Goal: Task Accomplishment & Management: Use online tool/utility

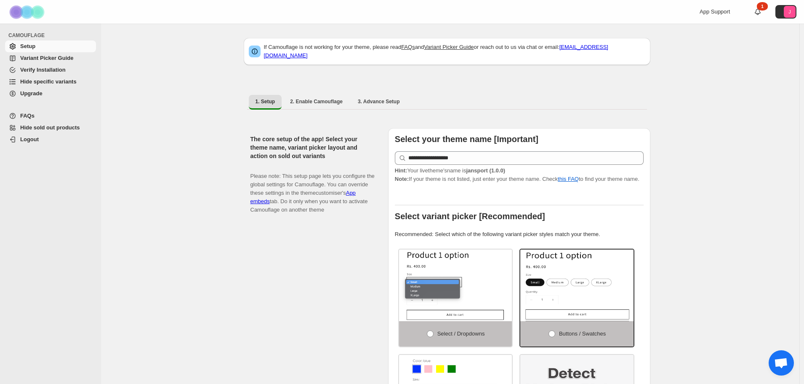
click at [40, 85] on span "Hide specific variants" at bounding box center [48, 81] width 56 height 6
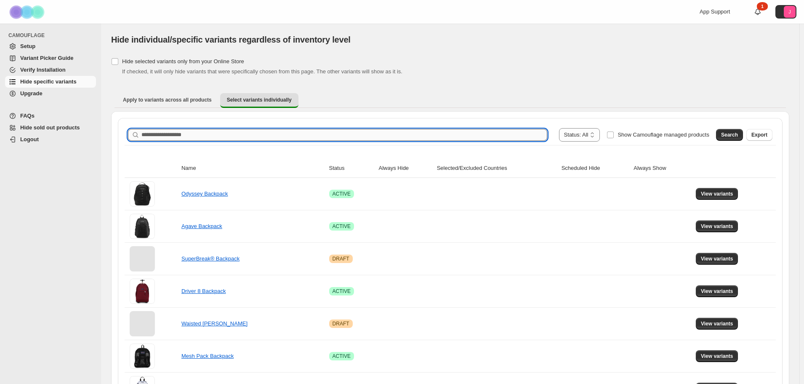
click at [161, 136] on input "Search product name" at bounding box center [344, 135] width 406 height 12
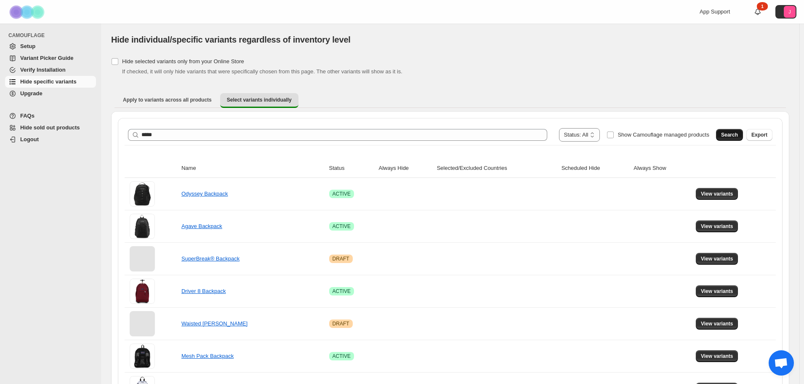
click at [730, 136] on span "Search" at bounding box center [729, 134] width 17 height 7
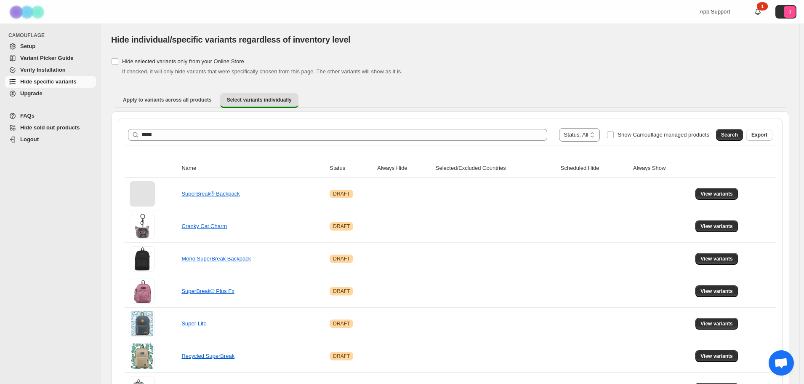
click at [719, 57] on div "Hide selected variants only from your Online Store If checked, it will only hid…" at bounding box center [450, 66] width 678 height 20
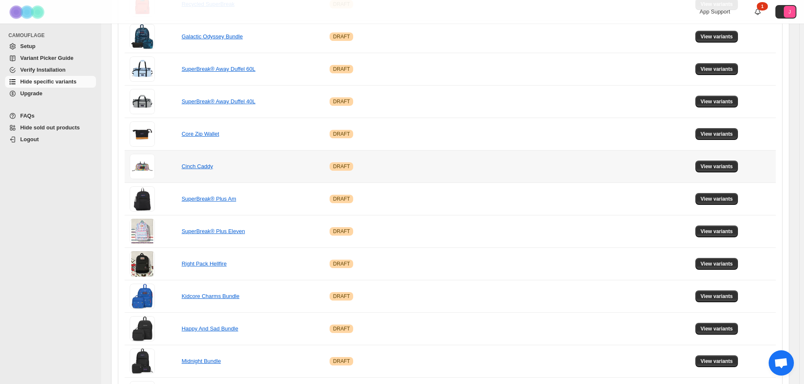
scroll to position [481, 0]
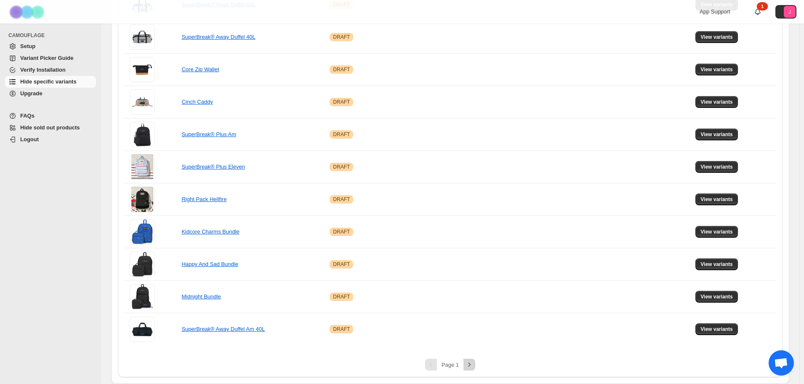
click at [469, 364] on icon "Next" at bounding box center [469, 364] width 8 height 8
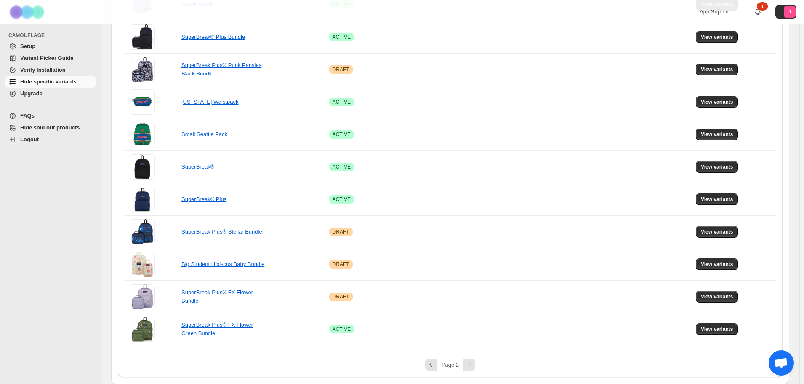
scroll to position [448, 0]
click at [187, 198] on link "SuperBreak® Plus" at bounding box center [204, 199] width 45 height 6
click at [710, 192] on td "View variants" at bounding box center [735, 199] width 83 height 32
click at [712, 200] on span "View variants" at bounding box center [717, 199] width 32 height 7
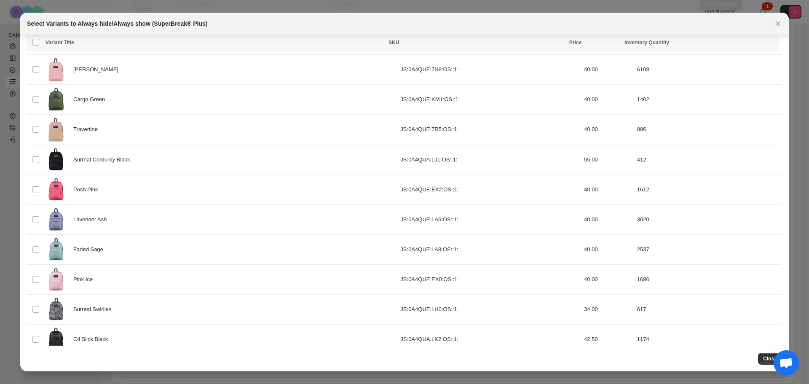
scroll to position [293, 0]
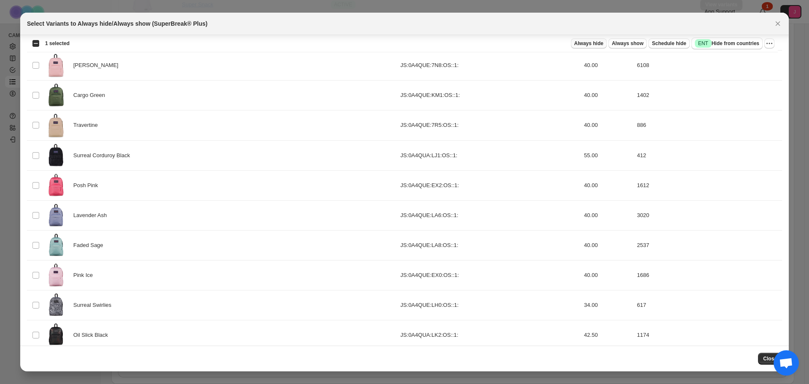
click at [585, 45] on span "Always hide" at bounding box center [588, 43] width 29 height 7
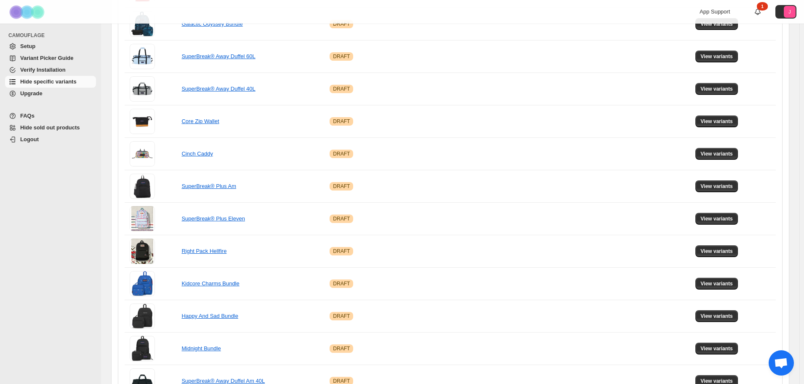
scroll to position [481, 0]
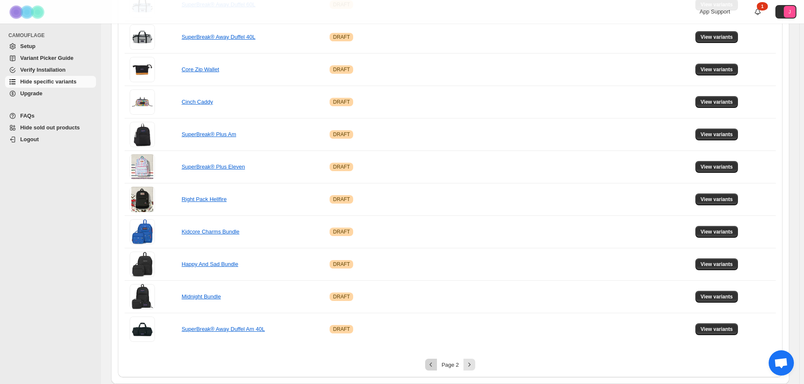
click at [432, 367] on icon "Previous" at bounding box center [431, 364] width 8 height 8
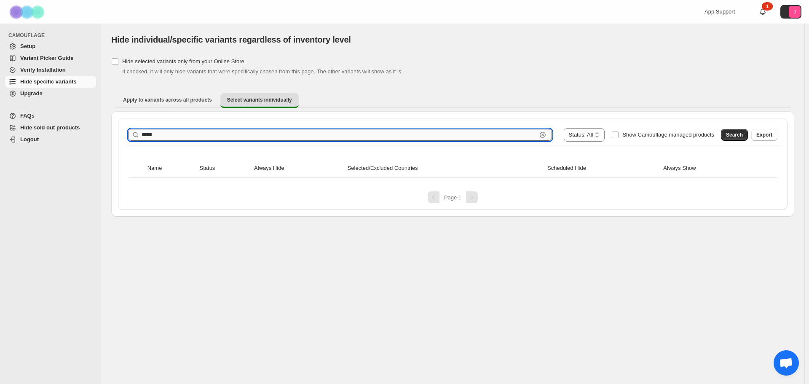
click at [170, 132] on input "*****" at bounding box center [338, 135] width 395 height 12
type input "**********"
click at [738, 136] on span "Search" at bounding box center [734, 134] width 17 height 7
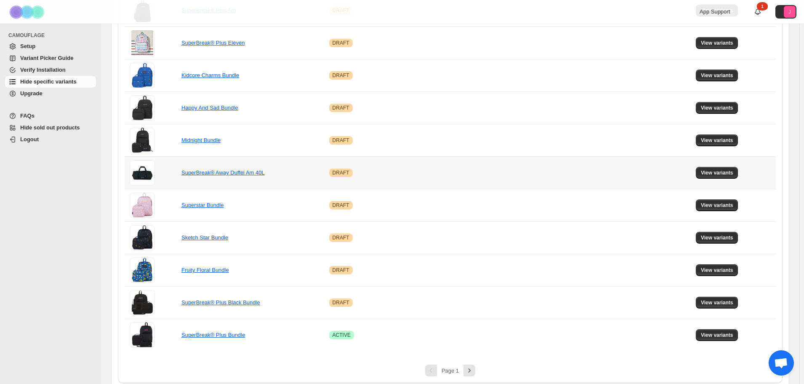
scroll to position [481, 0]
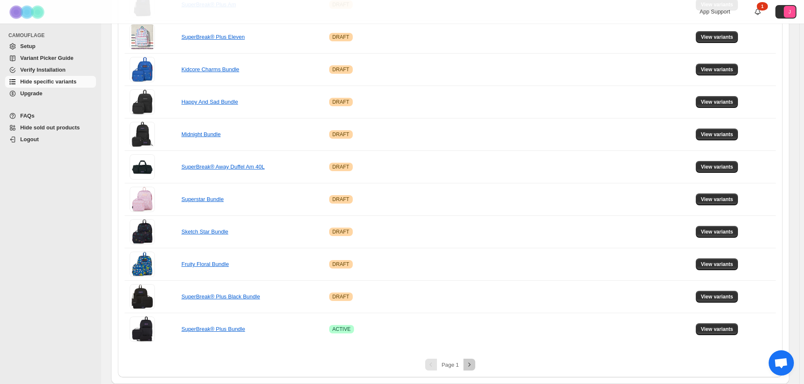
click at [468, 366] on icon "Next" at bounding box center [469, 364] width 8 height 8
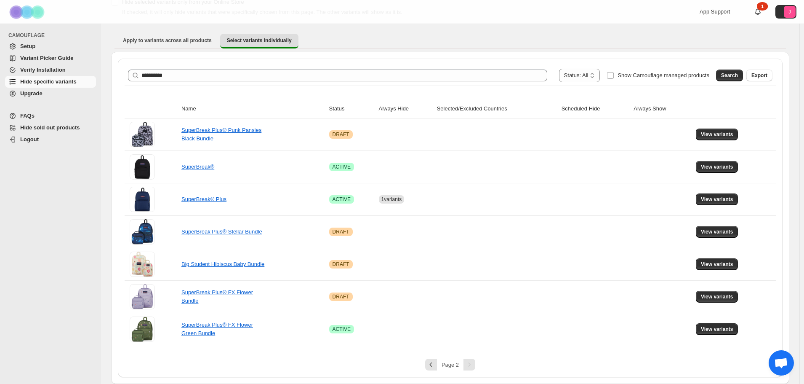
scroll to position [59, 0]
click at [713, 199] on span "View variants" at bounding box center [717, 199] width 32 height 7
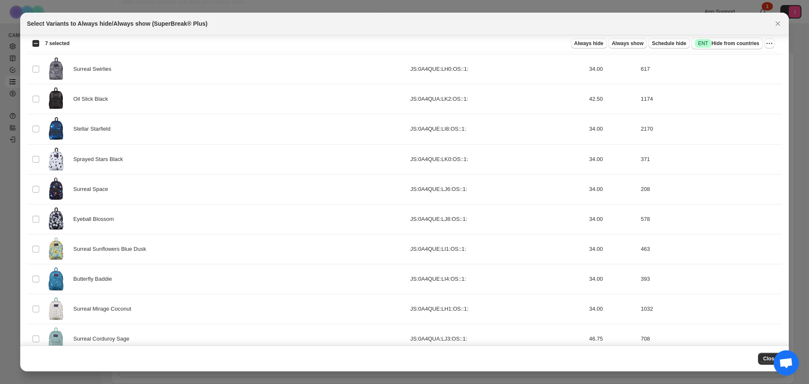
scroll to position [524, 0]
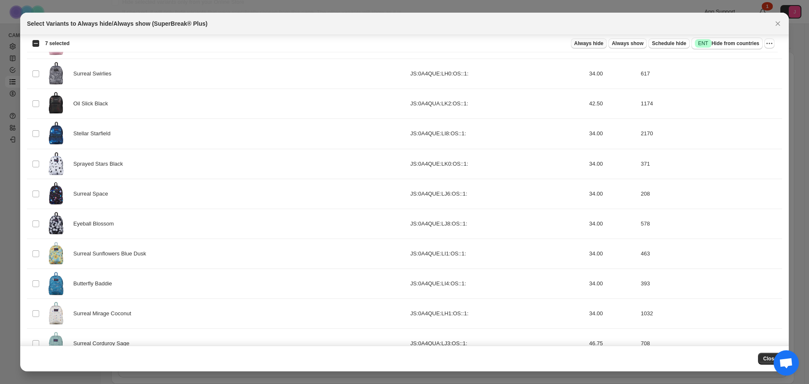
click at [606, 46] on button "Always hide" at bounding box center [589, 43] width 36 height 10
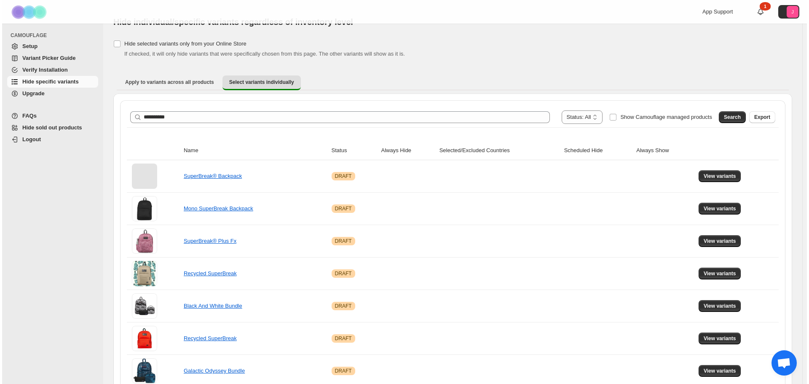
scroll to position [0, 0]
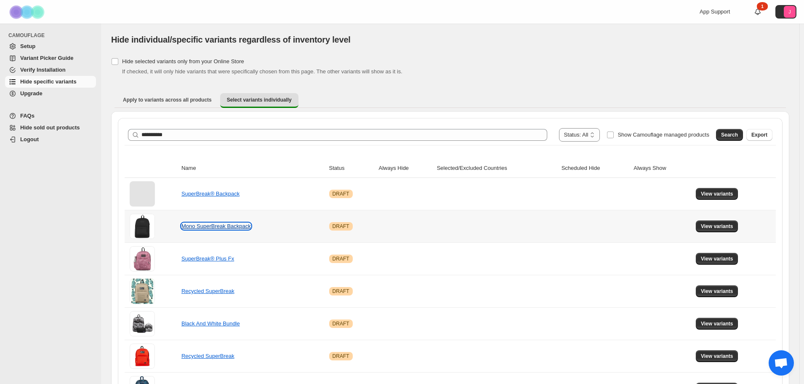
click at [217, 225] on link "Mono SuperBreak Backpack" at bounding box center [216, 226] width 69 height 6
click at [718, 224] on span "View variants" at bounding box center [717, 226] width 32 height 7
